Goal: Register for event/course

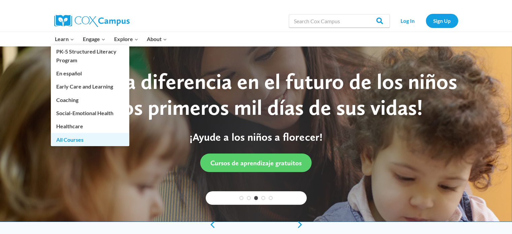
click at [71, 142] on link "All Courses" at bounding box center [90, 139] width 78 height 13
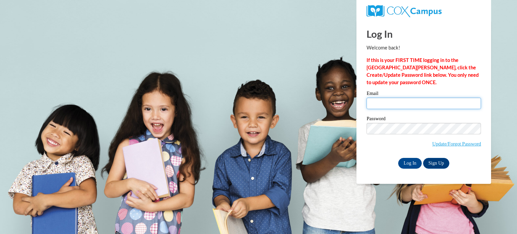
click at [397, 107] on input "Email" at bounding box center [424, 103] width 115 height 11
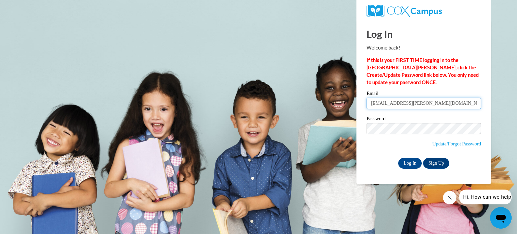
type input "[EMAIL_ADDRESS][PERSON_NAME][DOMAIN_NAME]"
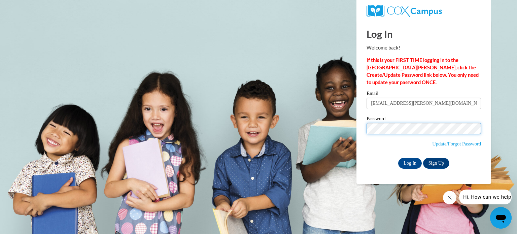
click at [398, 158] on input "Log In" at bounding box center [410, 163] width 24 height 11
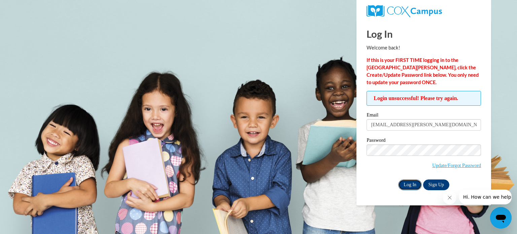
click at [411, 184] on input "Log In" at bounding box center [410, 185] width 24 height 11
click at [398, 180] on input "Log In" at bounding box center [410, 185] width 24 height 11
click at [405, 187] on input "Log In" at bounding box center [410, 185] width 24 height 11
click at [442, 165] on link "Update/Forgot Password" at bounding box center [456, 165] width 49 height 5
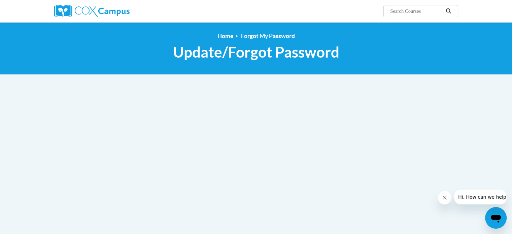
type input "amberell.applebee@wrps.net"
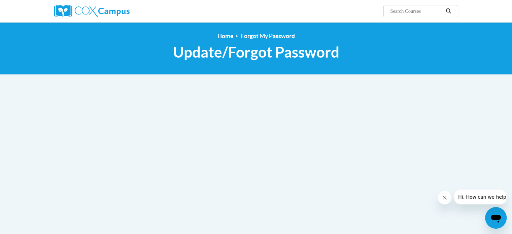
click at [419, 8] on input "Search..." at bounding box center [417, 11] width 54 height 8
type input "read aloud"
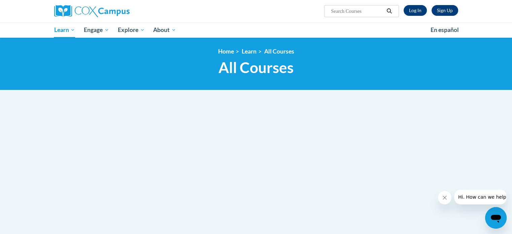
type input "read aloud"
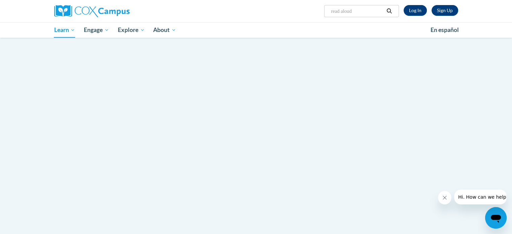
scroll to position [100, 0]
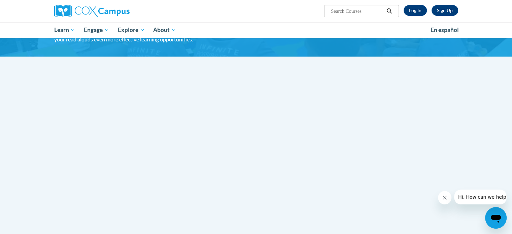
scroll to position [97, 0]
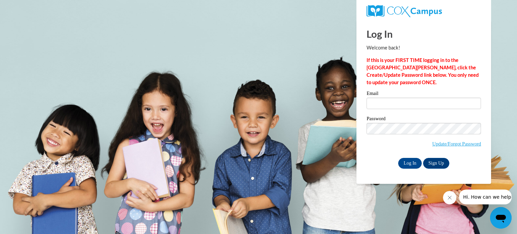
click at [406, 117] on label "Password" at bounding box center [424, 119] width 115 height 7
click at [433, 162] on link "Sign Up" at bounding box center [436, 163] width 26 height 11
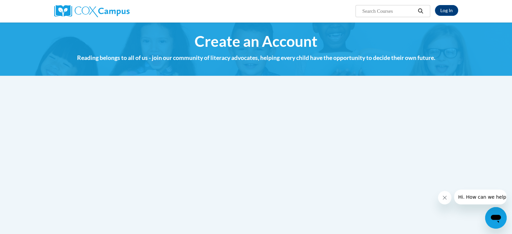
type input "Amber"
type input "Applebee"
type input "[EMAIL_ADDRESS][PERSON_NAME][DOMAIN_NAME]"
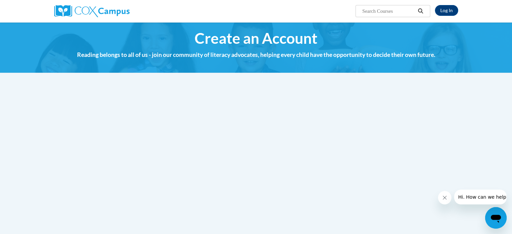
type input "[EMAIL_ADDRESS][PERSON_NAME][DOMAIN_NAME]"
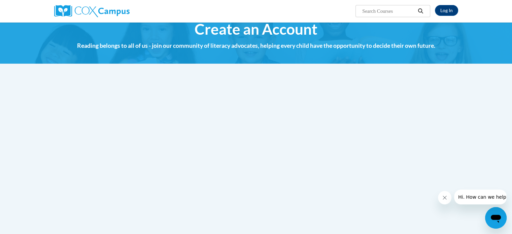
scroll to position [0, 0]
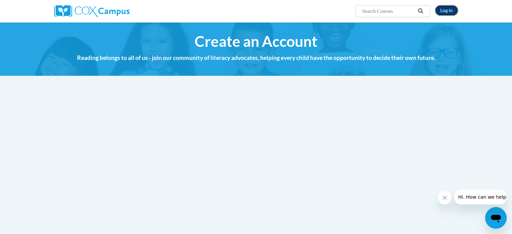
click at [447, 13] on link "Log In" at bounding box center [446, 10] width 23 height 11
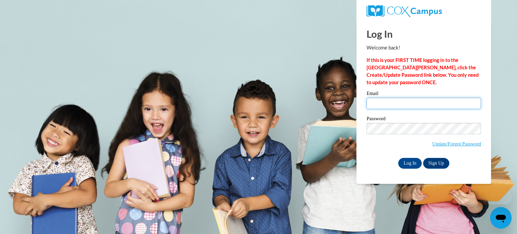
click at [398, 105] on input "Email" at bounding box center [424, 103] width 115 height 11
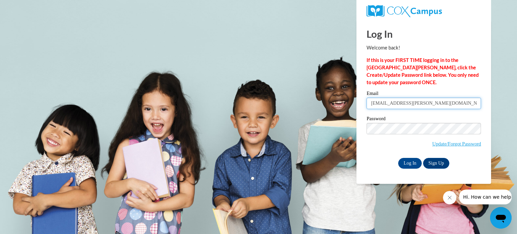
type input "[EMAIL_ADDRESS][PERSON_NAME][DOMAIN_NAME]"
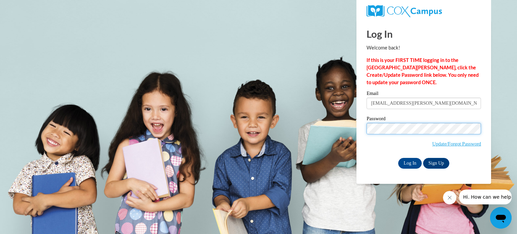
click at [398, 158] on input "Log In" at bounding box center [410, 163] width 24 height 11
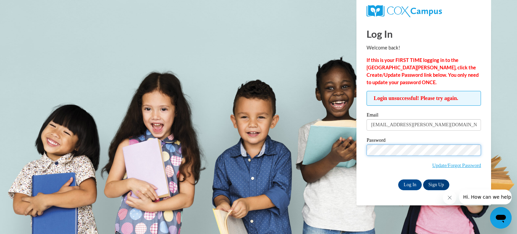
click at [398, 180] on input "Log In" at bounding box center [410, 185] width 24 height 11
click at [470, 194] on span "Hi. How can we help?" at bounding box center [488, 196] width 51 height 5
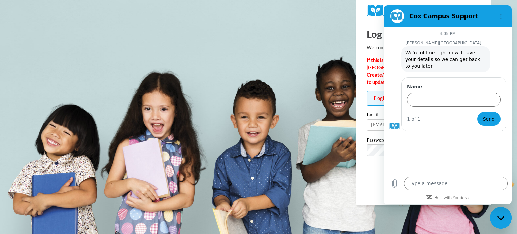
click at [240, 10] on body "Log In Welcome back! If this is your FIRST TIME logging in to the [GEOGRAPHIC_D…" at bounding box center [258, 135] width 517 height 271
click at [495, 218] on div "Close messaging window" at bounding box center [501, 218] width 20 height 20
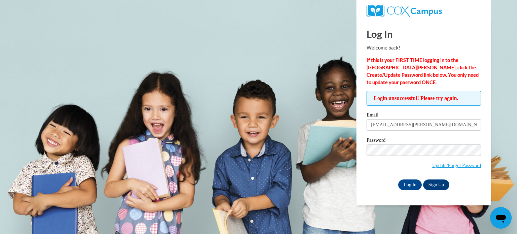
type textarea "x"
